Goal: Find specific page/section: Find specific page/section

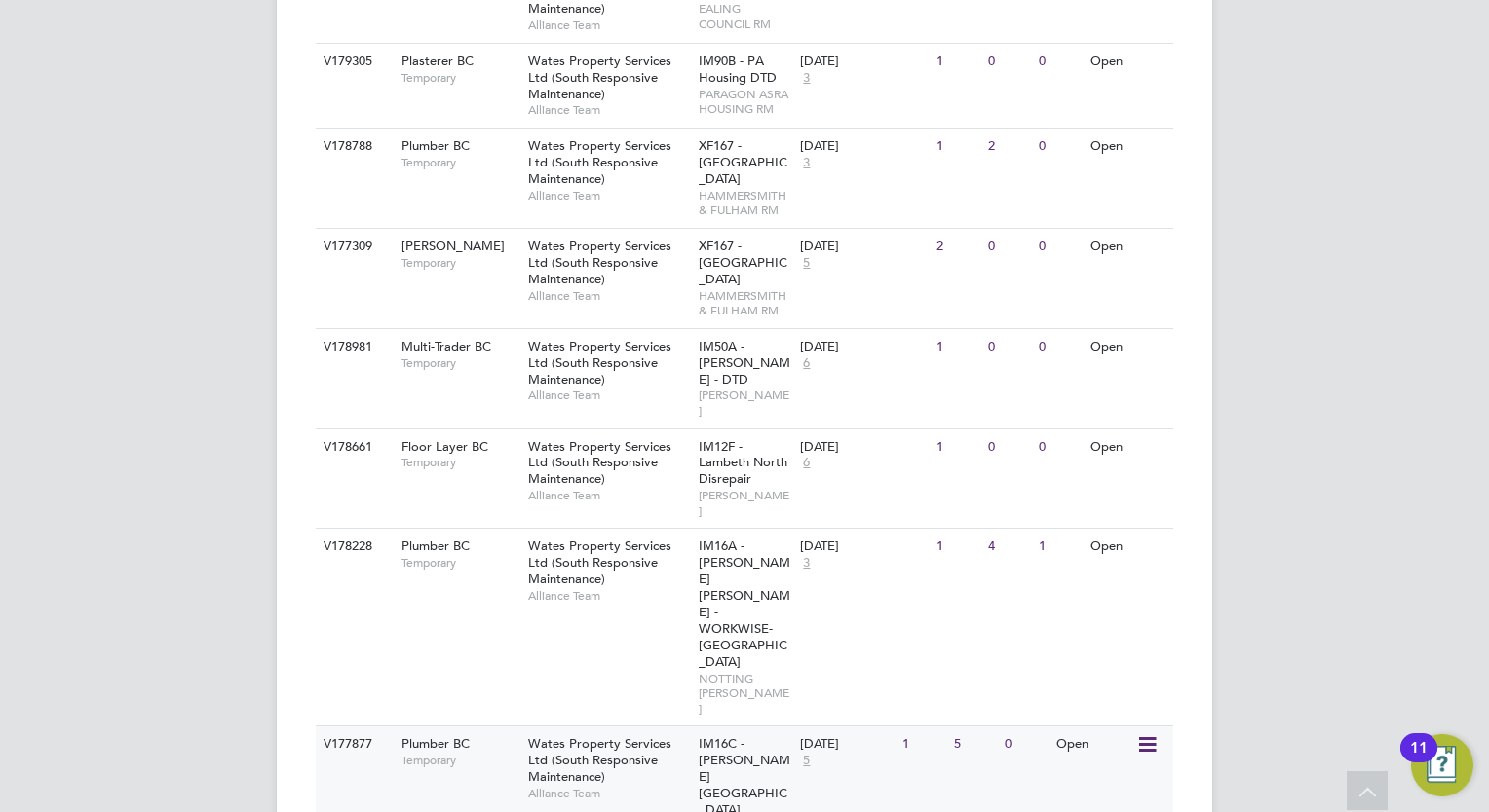
scroll to position [1559, 0]
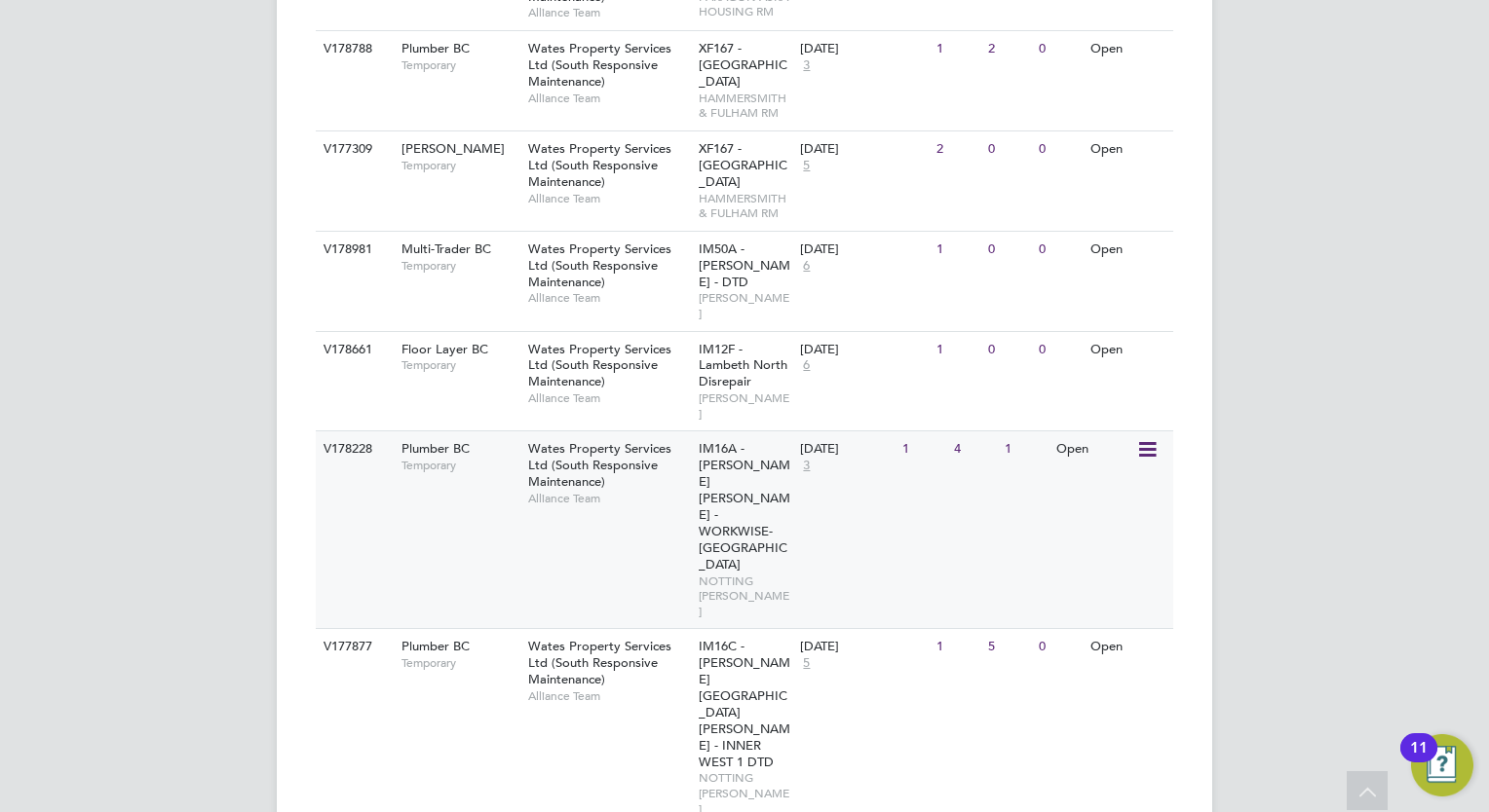
click at [688, 491] on span "Alliance Team" at bounding box center [608, 498] width 160 height 16
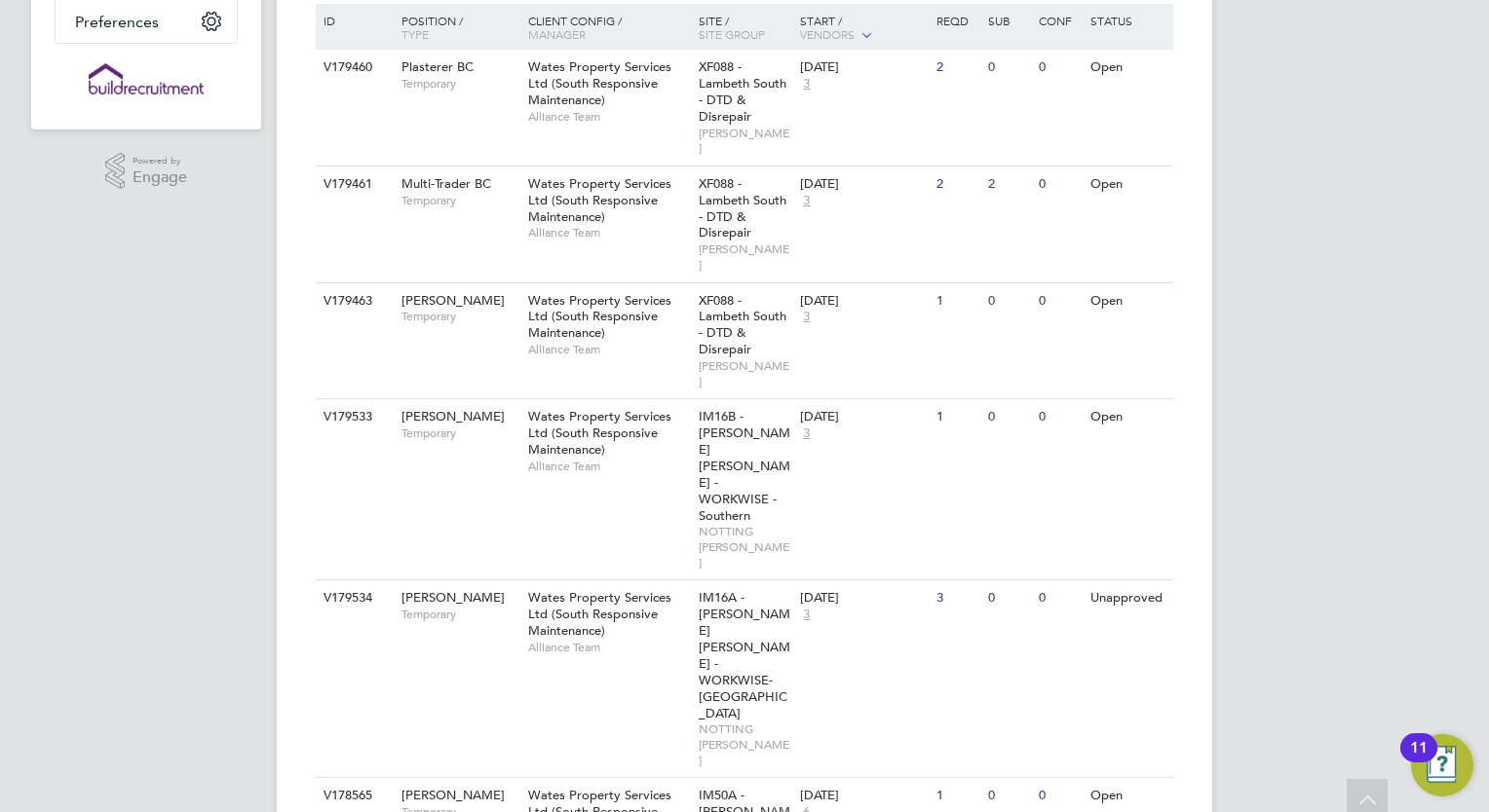
scroll to position [0, 0]
